Goal: Task Accomplishment & Management: Use online tool/utility

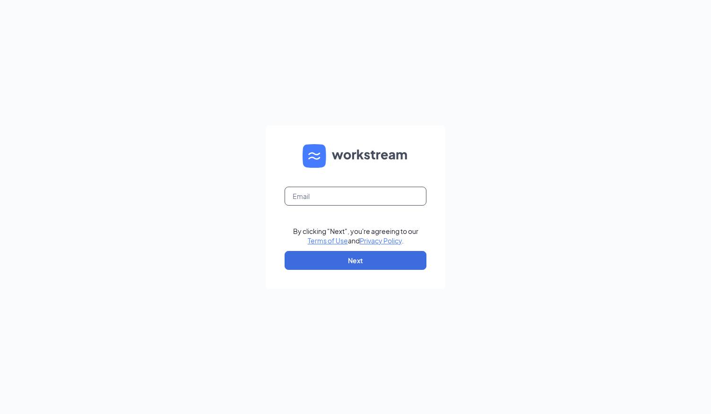
click at [355, 196] on input "text" at bounding box center [355, 196] width 142 height 19
type input "nvsubs51@gmail.com"
click at [355, 268] on button "Next" at bounding box center [355, 260] width 142 height 19
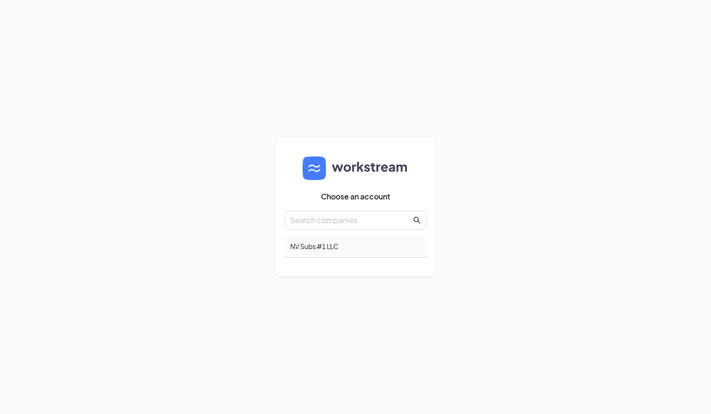
click at [317, 243] on div "NV Subs #1 LLC" at bounding box center [355, 246] width 142 height 22
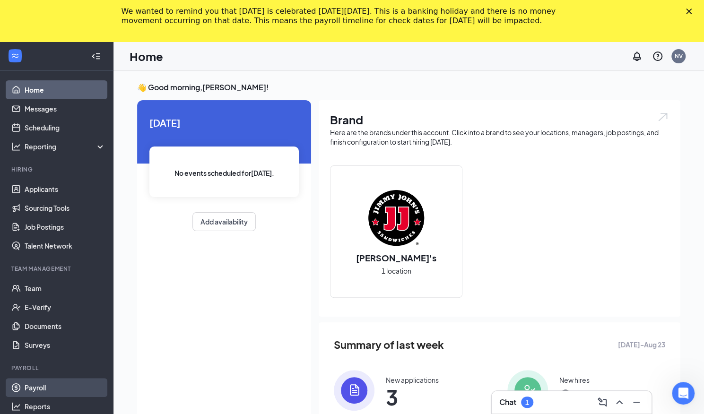
click at [37, 387] on link "Payroll" at bounding box center [65, 387] width 81 height 19
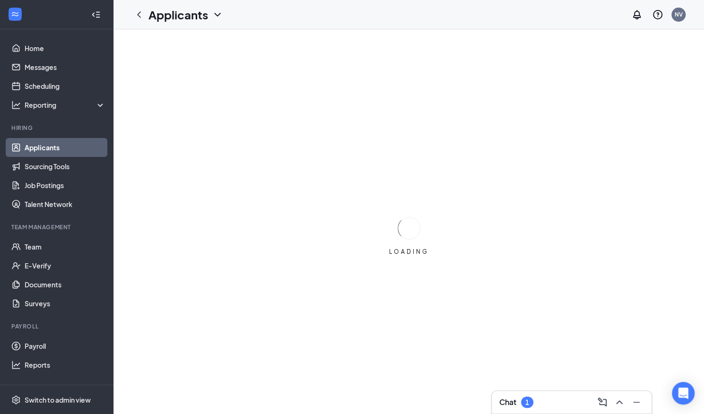
click at [538, 403] on div "Chat 1" at bounding box center [571, 402] width 145 height 15
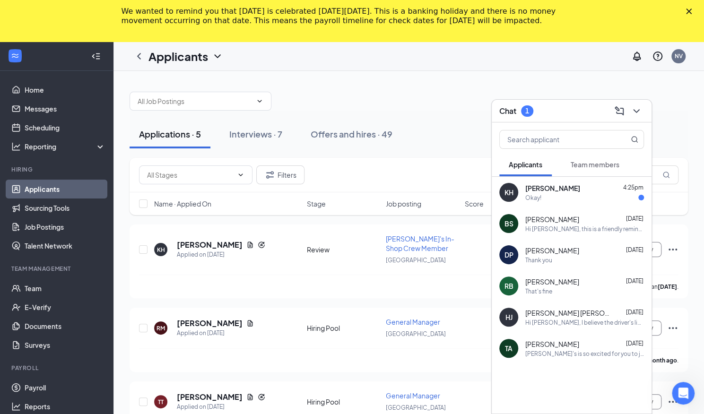
click at [537, 192] on span "[PERSON_NAME]" at bounding box center [552, 187] width 55 height 9
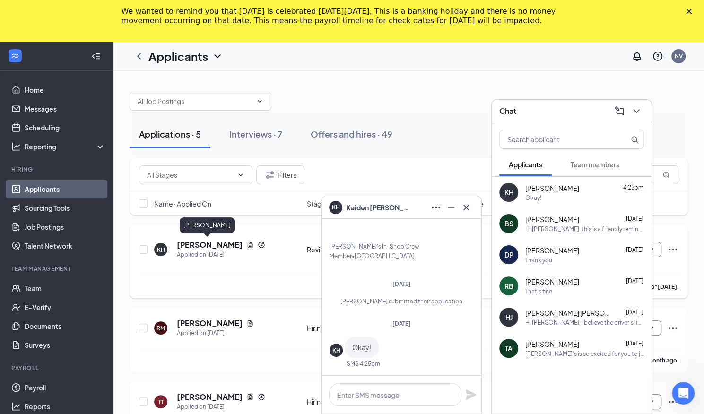
click at [206, 241] on h5 "[PERSON_NAME]" at bounding box center [210, 245] width 66 height 10
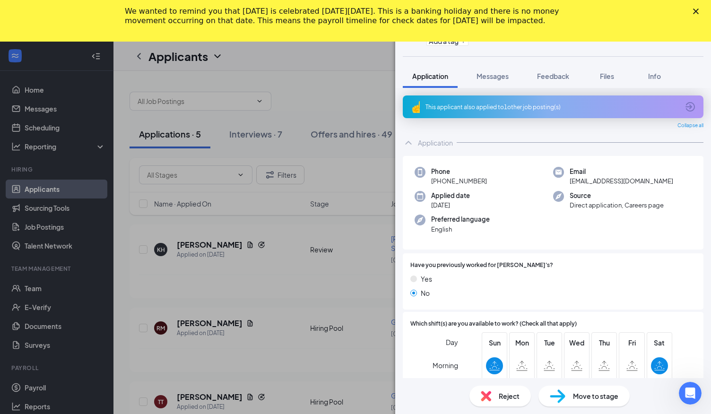
click at [603, 225] on div "Phone [PHONE_NUMBER] Email [EMAIL_ADDRESS][DOMAIN_NAME] Applied date [DATE] Sou…" at bounding box center [553, 203] width 301 height 94
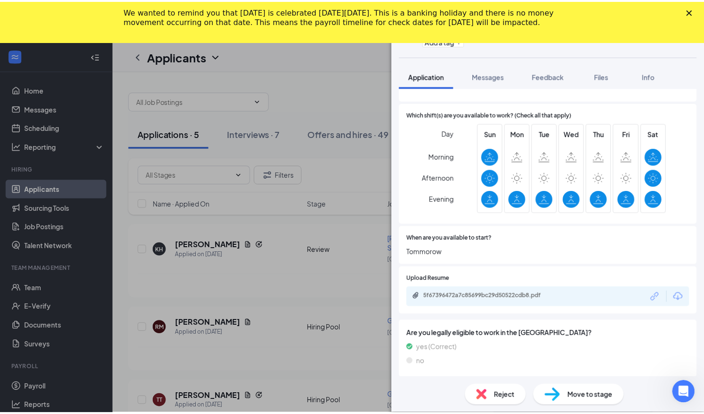
scroll to position [250, 0]
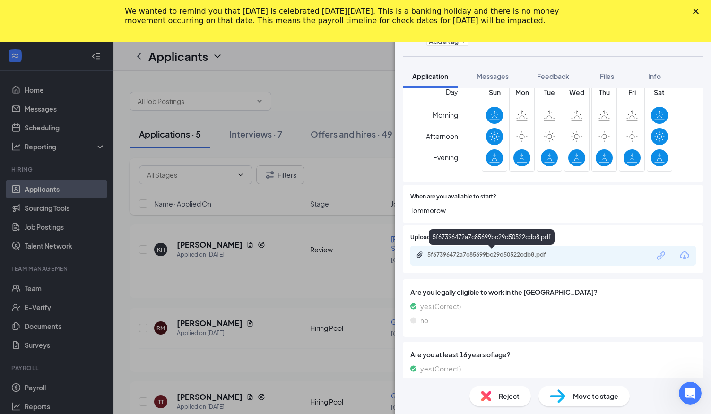
click at [483, 256] on div "5f67396472a7c85699bc29d50522cdb8.pdf" at bounding box center [493, 255] width 132 height 8
click at [695, 14] on icon "Close" at bounding box center [696, 12] width 6 height 6
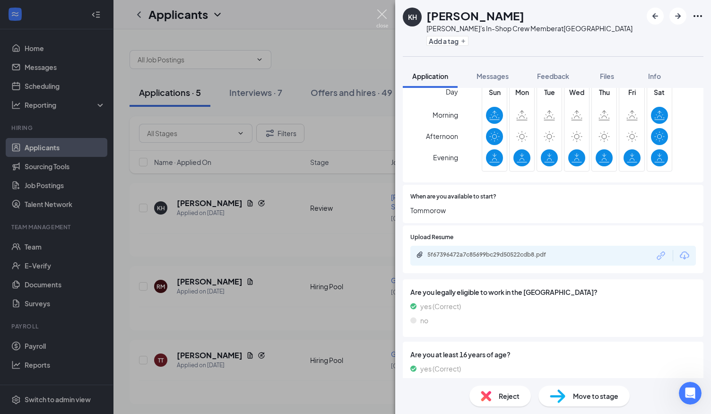
click at [386, 15] on img at bounding box center [382, 18] width 12 height 18
